Goal: Task Accomplishment & Management: Understand process/instructions

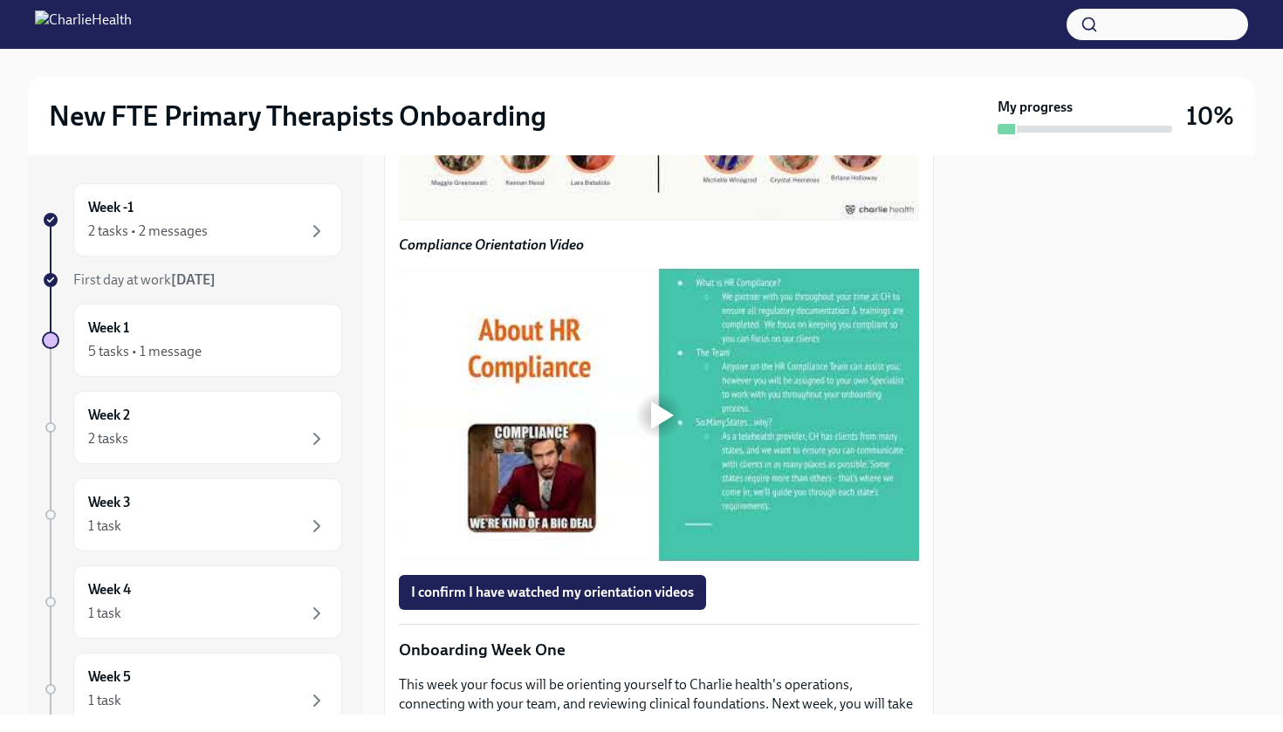
scroll to position [1413, 0]
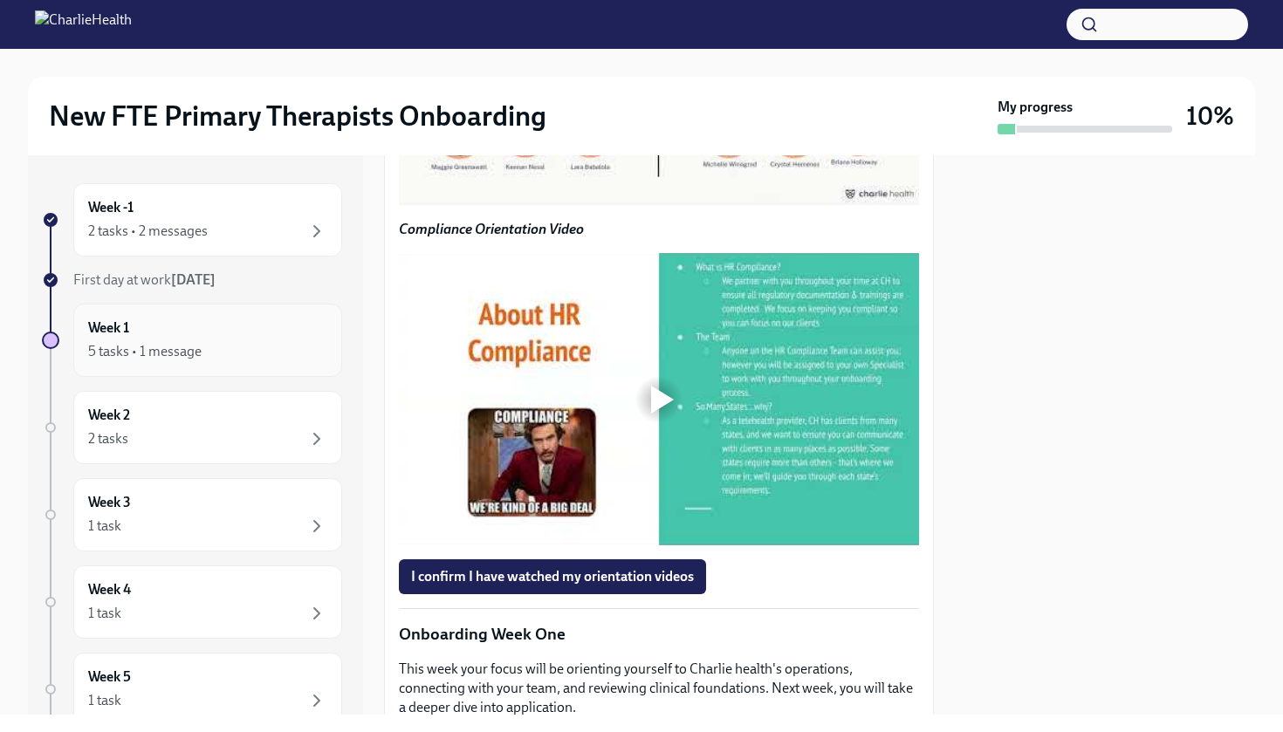
click at [166, 344] on div "5 tasks • 1 message" at bounding box center [144, 351] width 113 height 19
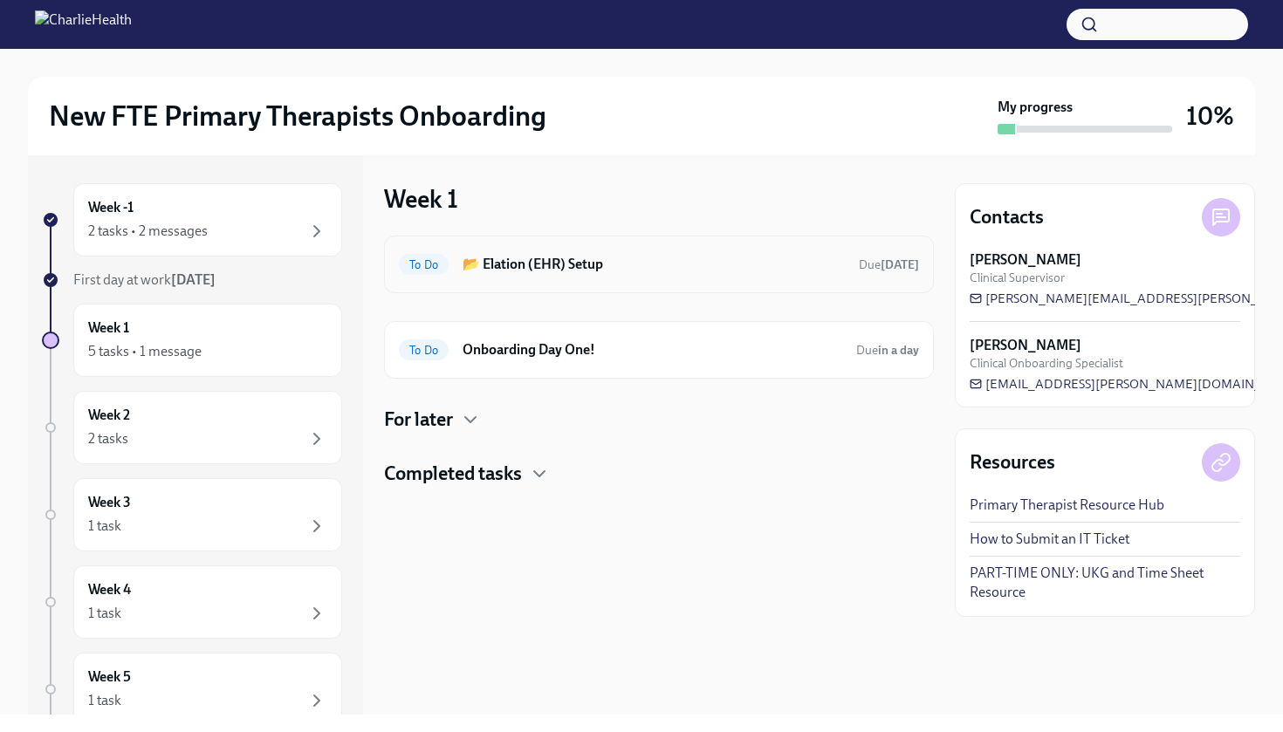
click at [631, 263] on h6 "📂 Elation (EHR) Setup" at bounding box center [654, 264] width 382 height 19
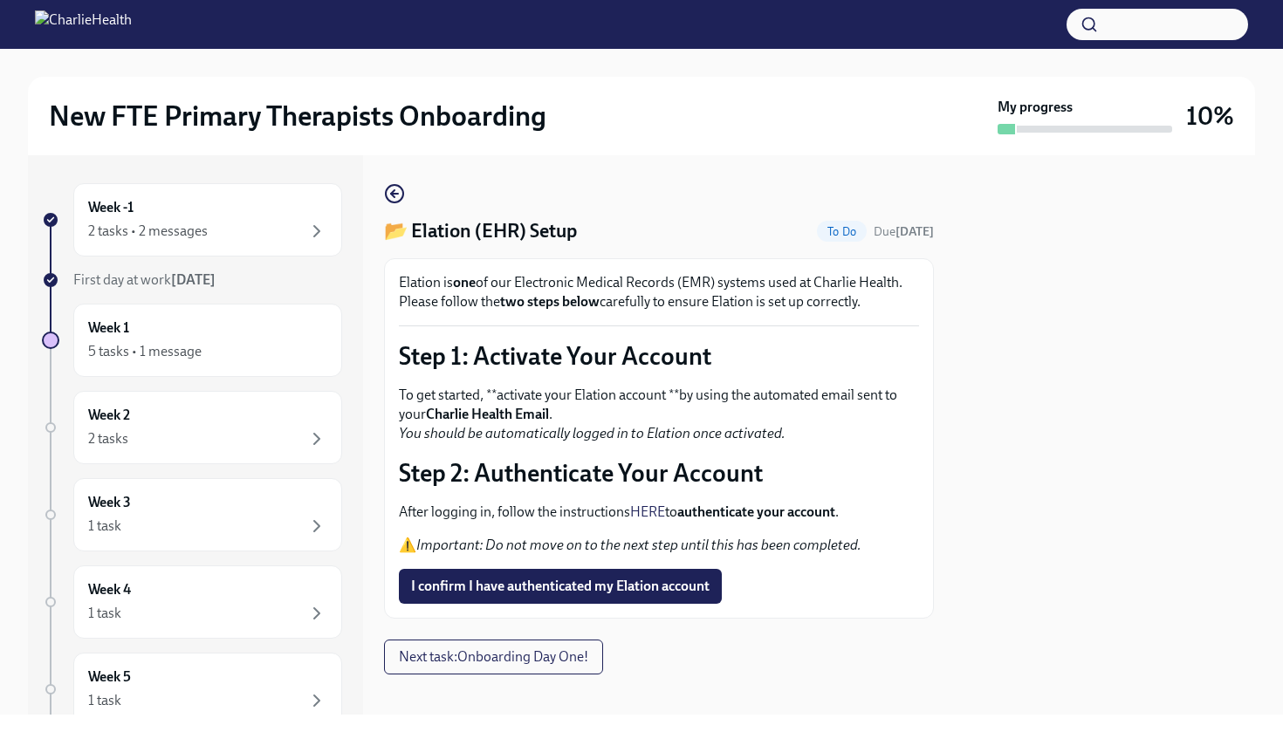
click at [654, 513] on link "HERE" at bounding box center [647, 512] width 35 height 17
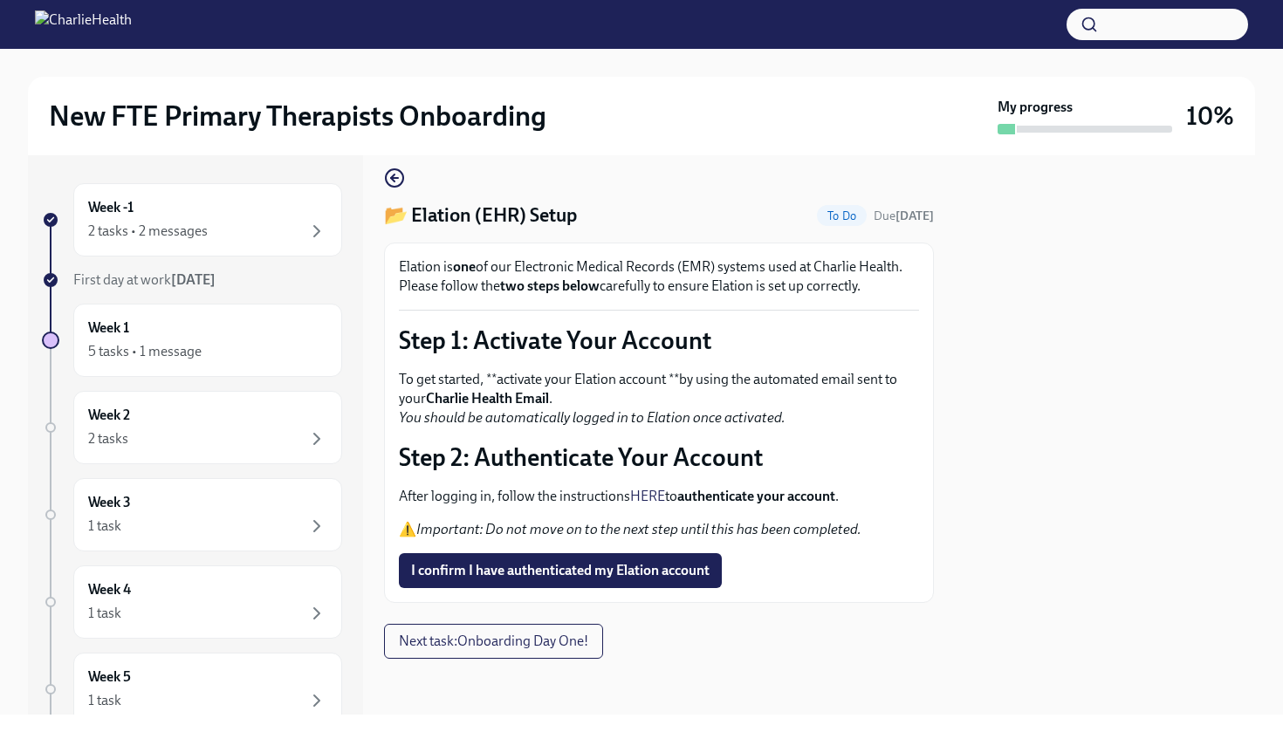
scroll to position [16, 0]
drag, startPoint x: 302, startPoint y: 227, endPoint x: 337, endPoint y: 227, distance: 34.9
click at [611, 567] on span "I confirm I have authenticated my Elation account" at bounding box center [560, 570] width 299 height 17
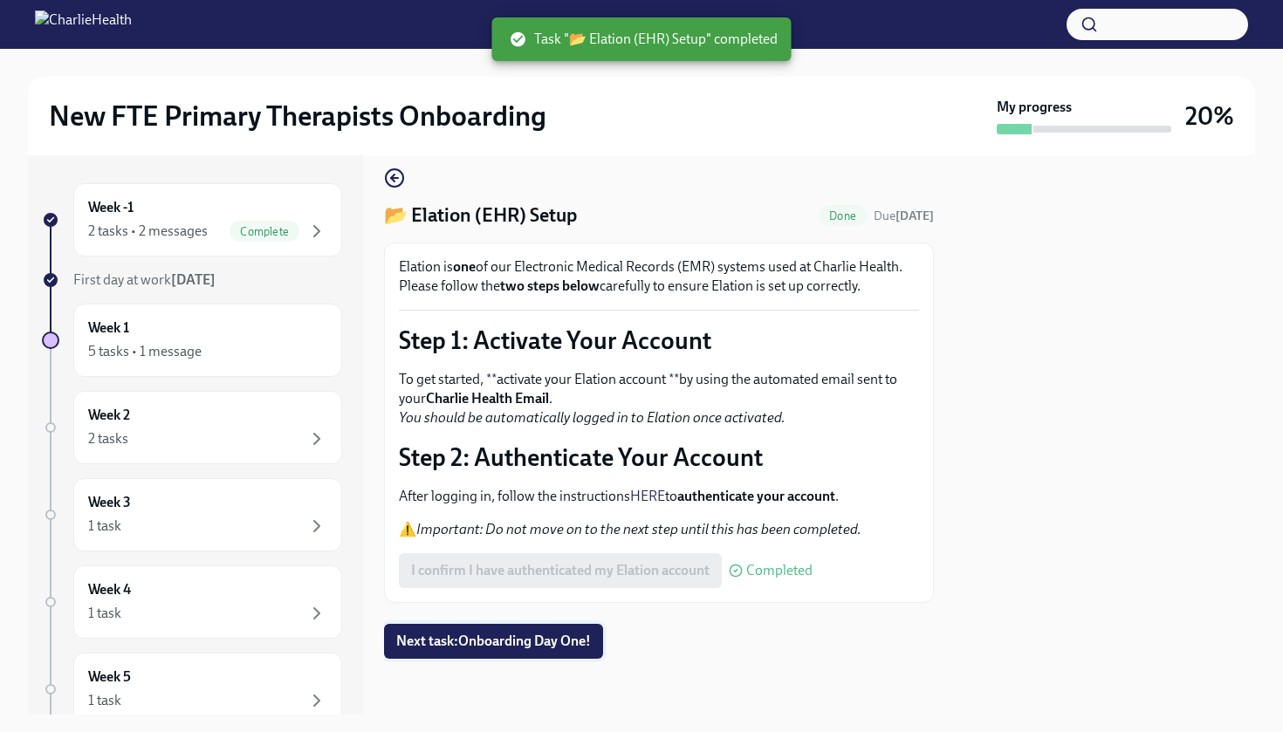
scroll to position [0, 0]
click at [542, 638] on span "Next task : Onboarding Day One!" at bounding box center [493, 641] width 195 height 17
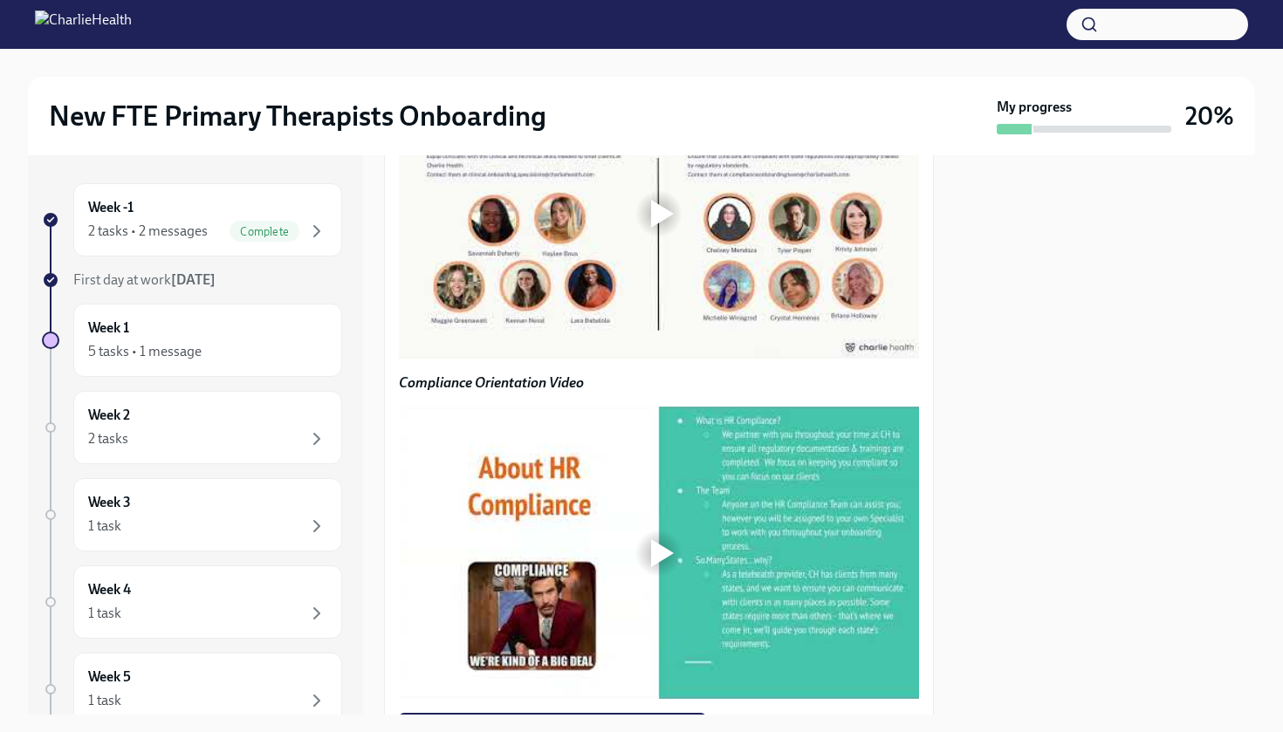
scroll to position [1267, 0]
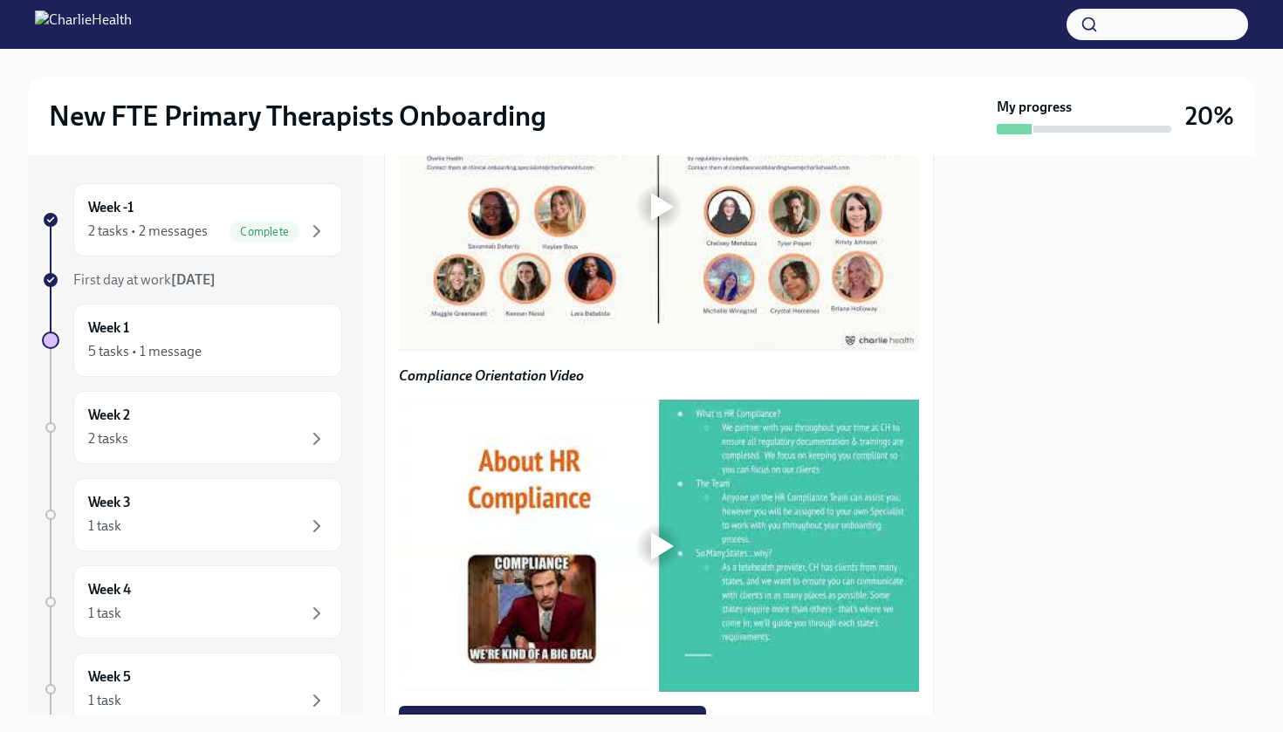
click at [659, 221] on div at bounding box center [662, 207] width 23 height 28
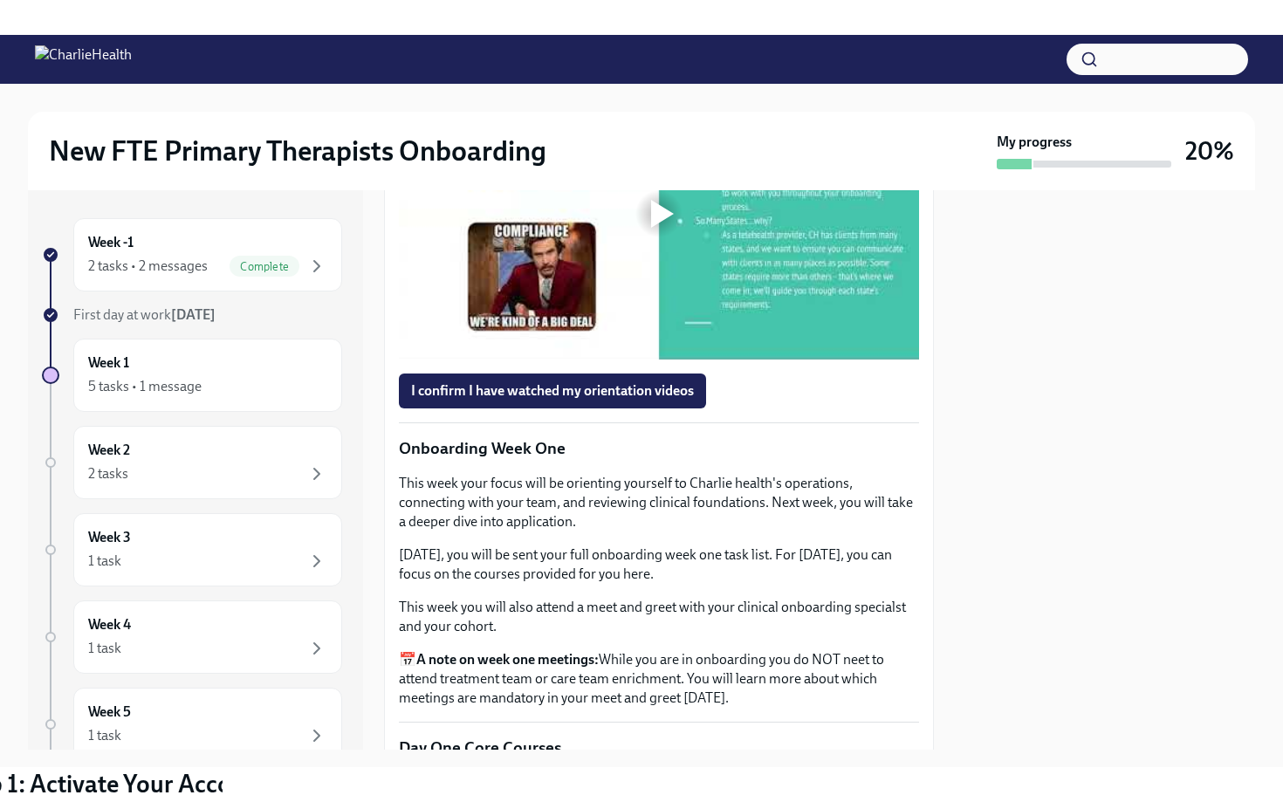
scroll to position [1647, 0]
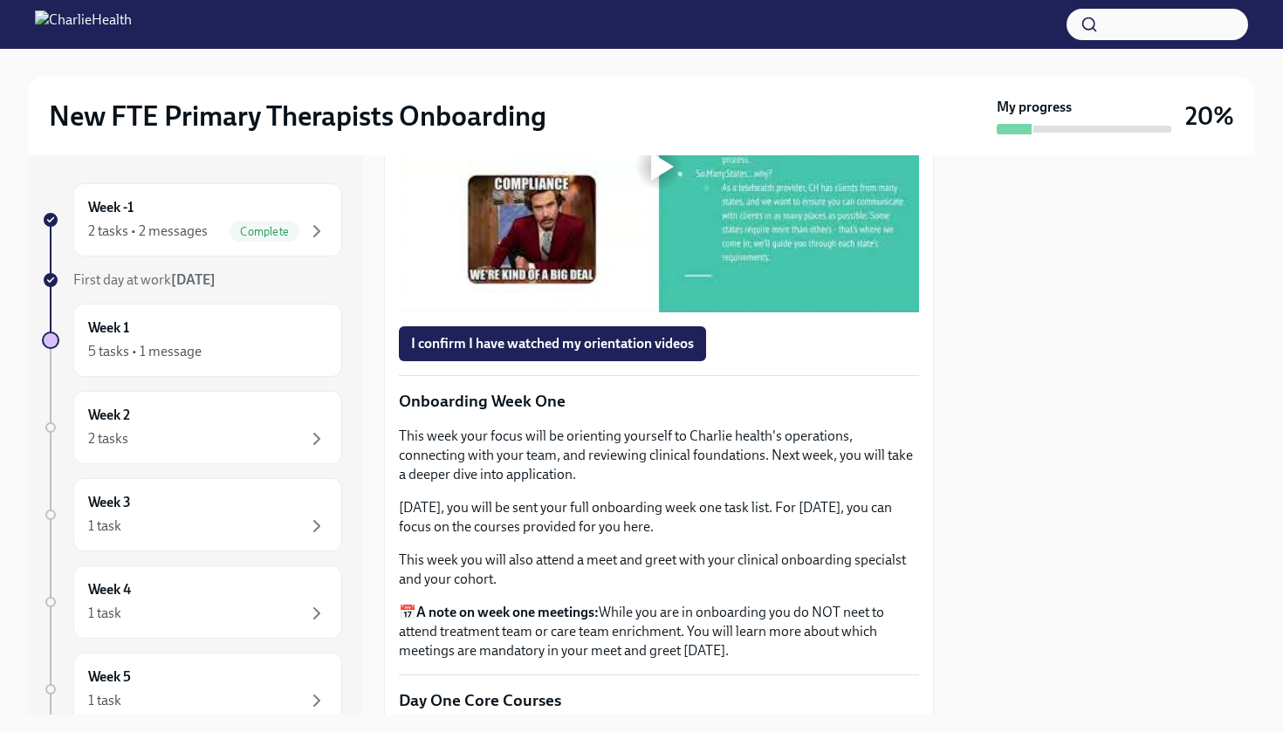
click at [652, 181] on div at bounding box center [662, 167] width 23 height 28
